Goal: Navigation & Orientation: Find specific page/section

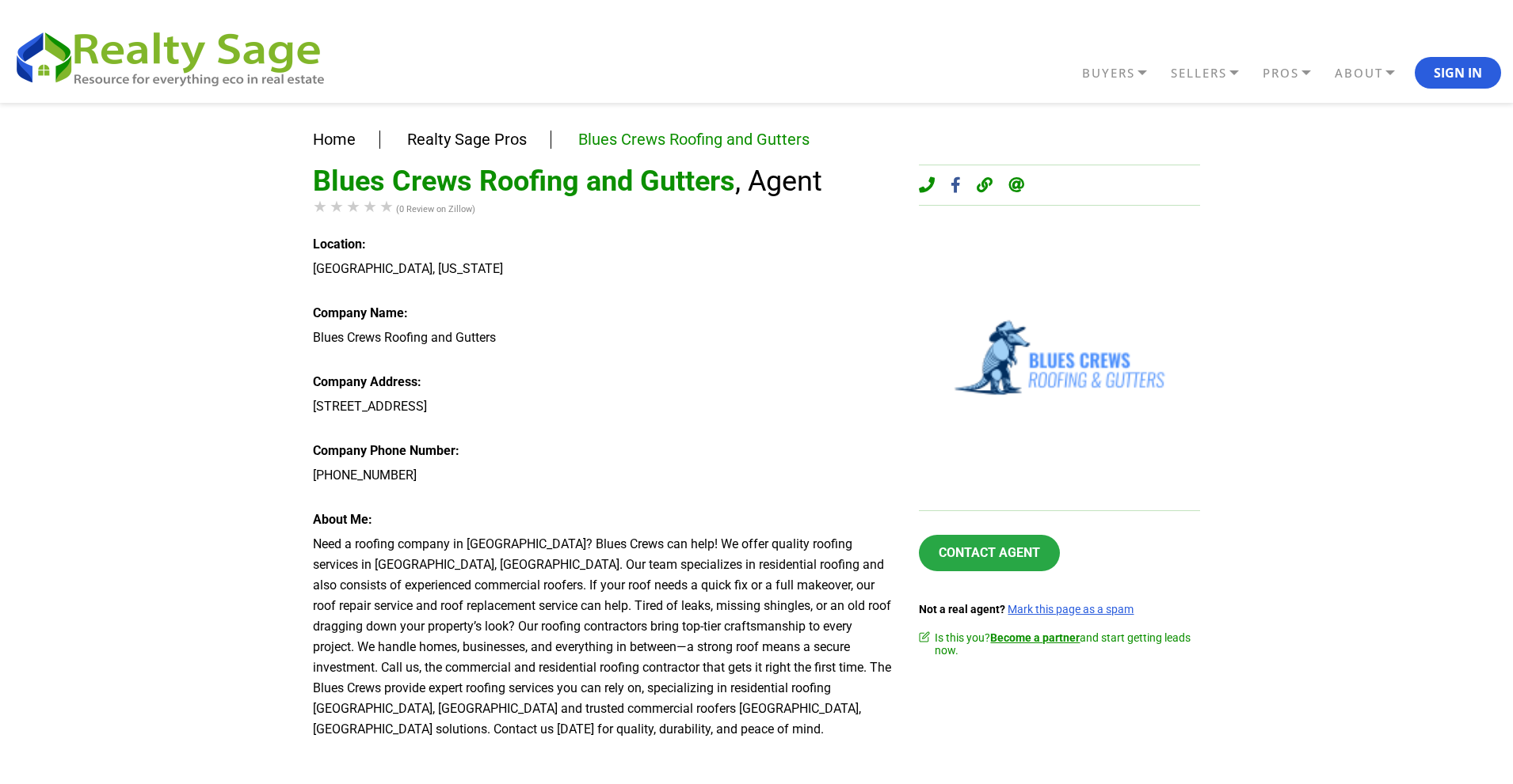
click at [0, 442] on div "Home Realty Sage Pros Blues Crews Roofing and Gutters Blues Crews Roofing and G…" at bounding box center [756, 536] width 1513 height 867
click at [44, 442] on div "Home Realty Sage Pros Blues Crews Roofing and Gutters Blues Crews Roofing and G…" at bounding box center [756, 536] width 1513 height 867
click at [0, 593] on div "Home Realty Sage Pros Blues Crews Roofing and Gutters Blues Crews Roofing and G…" at bounding box center [756, 536] width 1513 height 867
click at [0, 444] on div "Home Realty Sage Pros Blues Crews Roofing and Gutters Blues Crews Roofing and G…" at bounding box center [756, 536] width 1513 height 867
click at [0, 593] on div "Home Realty Sage Pros Blues Crews Roofing and Gutters Blues Crews Roofing and G…" at bounding box center [756, 536] width 1513 height 867
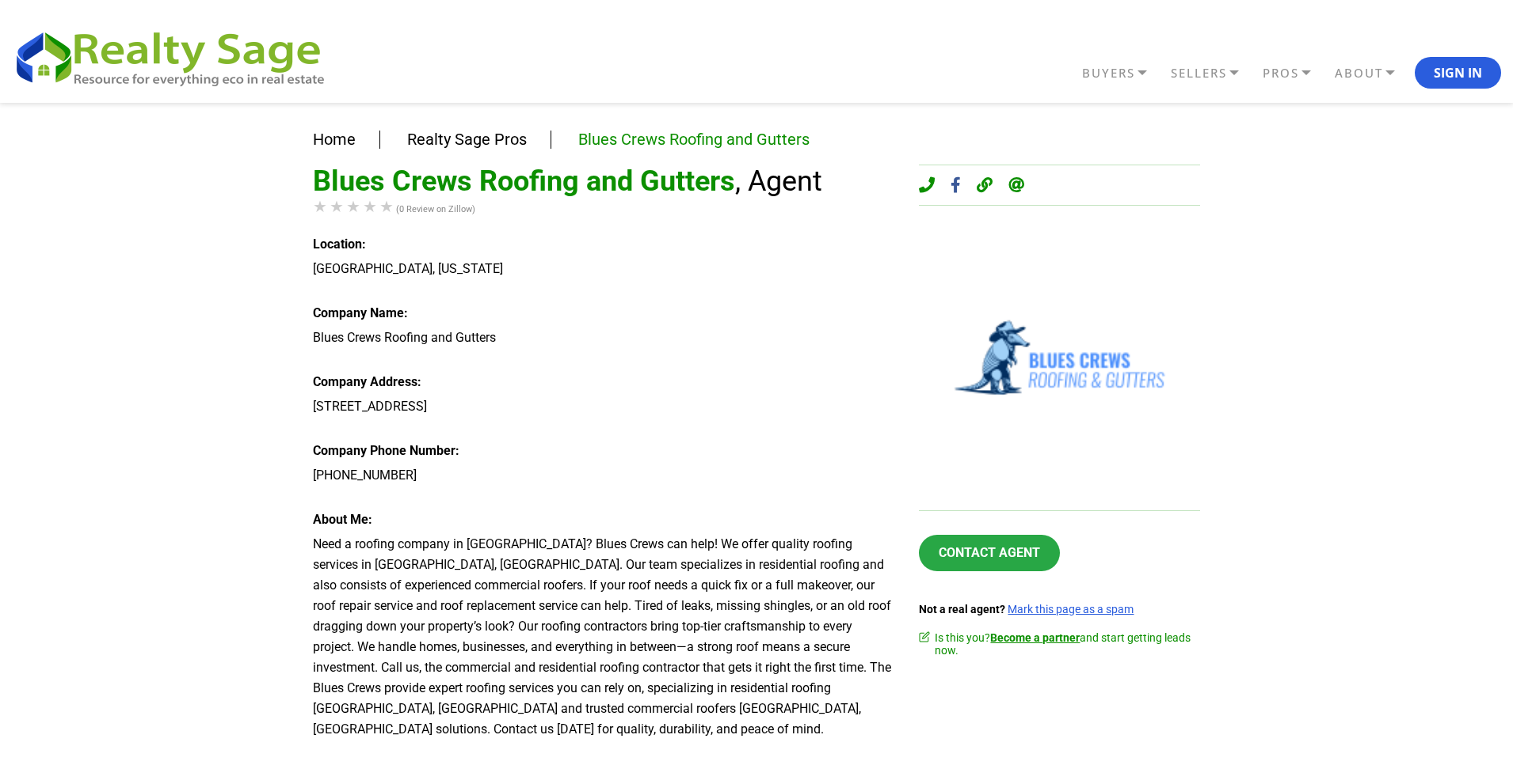
click at [0, 593] on div "Home Realty Sage Pros Blues Crews Roofing and Gutters Blues Crews Roofing and G…" at bounding box center [756, 536] width 1513 height 867
click at [4, 477] on div "Home Realty Sage Pros Blues Crews Roofing and Gutters Blues Crews Roofing and G…" at bounding box center [756, 536] width 1513 height 867
click at [1254, 390] on div "Home Realty Sage Pros Blues Crews Roofing and Gutters Blues Crews Roofing and G…" at bounding box center [756, 536] width 1513 height 867
